Goal: Information Seeking & Learning: Learn about a topic

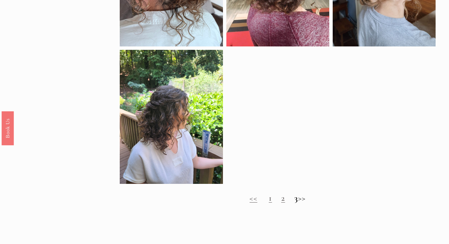
scroll to position [350, 0]
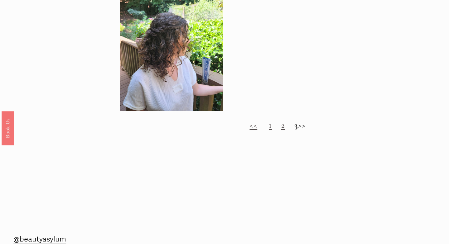
click at [269, 127] on link "1" at bounding box center [270, 125] width 3 height 10
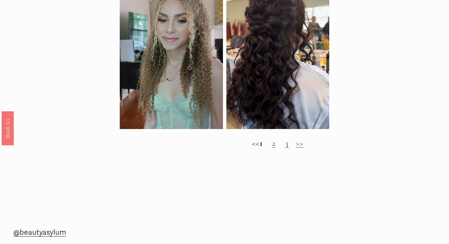
scroll to position [561, 0]
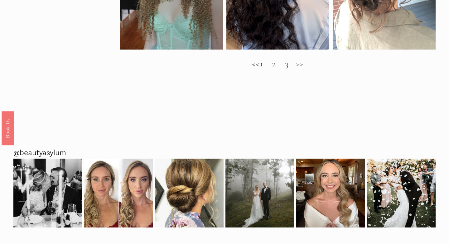
click at [275, 69] on div "<< 1 2 3 >>" at bounding box center [278, 64] width 316 height 22
click at [276, 66] on link "2" at bounding box center [274, 64] width 4 height 10
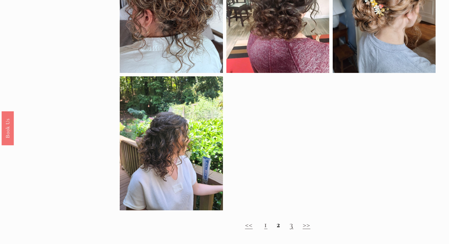
scroll to position [324, 0]
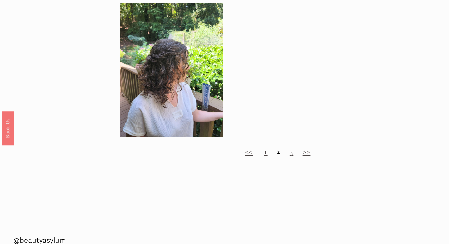
click at [291, 151] on link "3" at bounding box center [292, 151] width 4 height 10
